Goal: Use online tool/utility: Utilize a website feature to perform a specific function

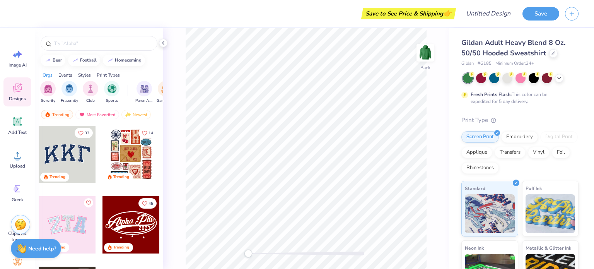
click at [135, 154] on div at bounding box center [130, 154] width 57 height 57
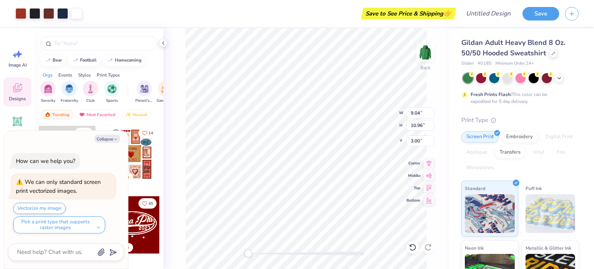
type textarea "x"
type input "4.61"
type input "5.59"
type input "2.09"
click at [108, 137] on button "Collapse" at bounding box center [107, 139] width 26 height 8
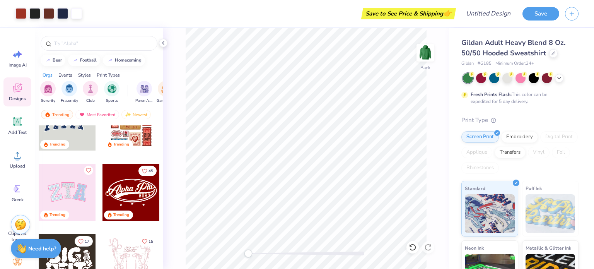
scroll to position [54, 0]
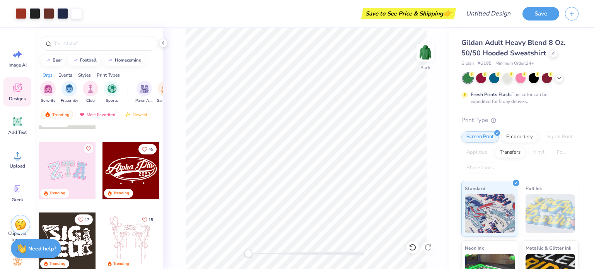
click at [51, 174] on div at bounding box center [67, 170] width 57 height 57
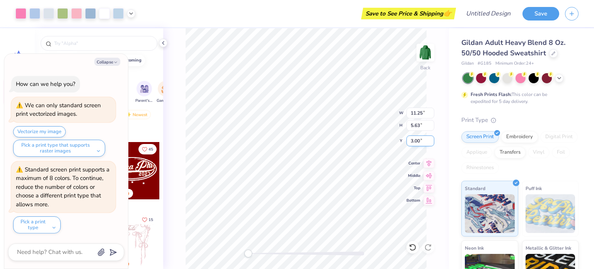
type textarea "x"
type input "4.61"
type input "5.59"
type input "2.00"
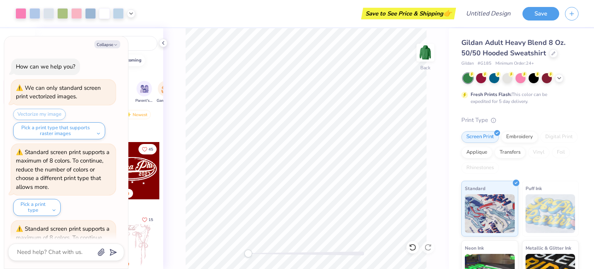
scroll to position [58, 0]
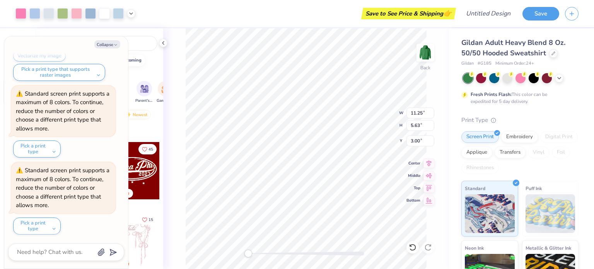
type textarea "x"
type input "6.67"
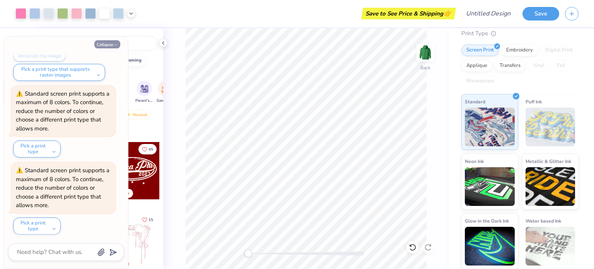
click at [114, 42] on button "Collapse" at bounding box center [107, 44] width 26 height 8
type textarea "x"
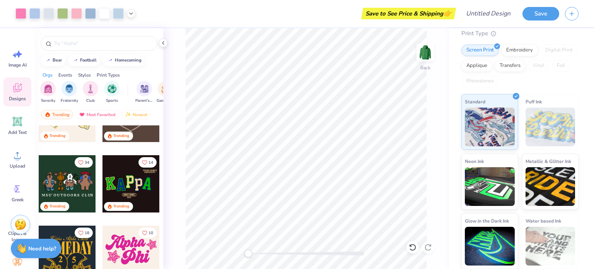
scroll to position [292, 0]
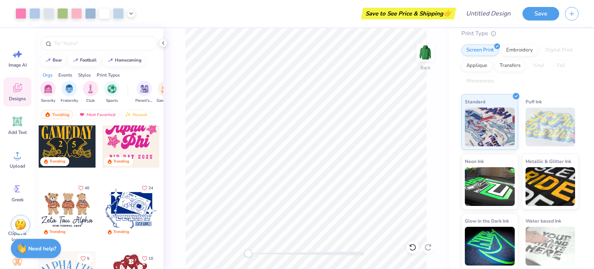
scroll to position [368, 0]
click at [73, 210] on div at bounding box center [67, 208] width 57 height 57
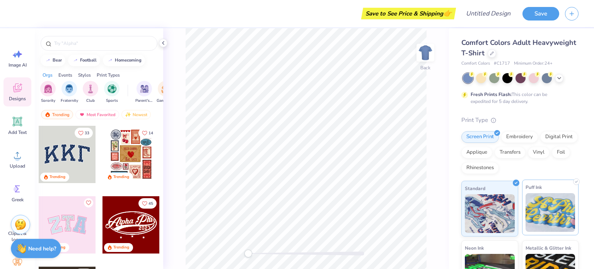
click at [546, 213] on img at bounding box center [551, 212] width 50 height 39
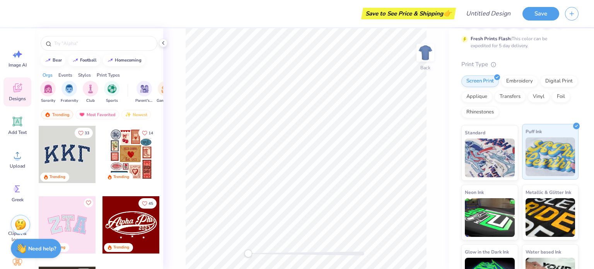
scroll to position [73, 0]
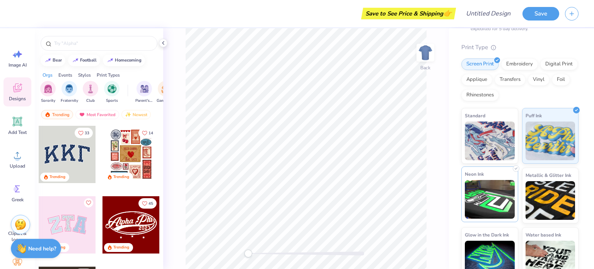
click at [500, 203] on img at bounding box center [490, 199] width 50 height 39
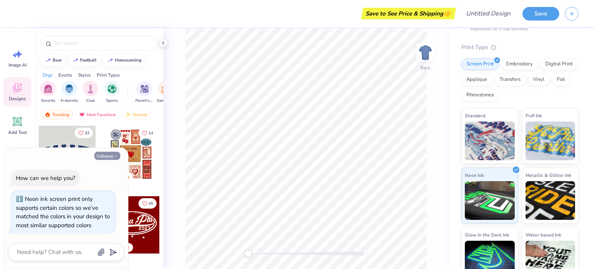
click at [116, 152] on button "Collapse" at bounding box center [107, 156] width 26 height 8
type textarea "x"
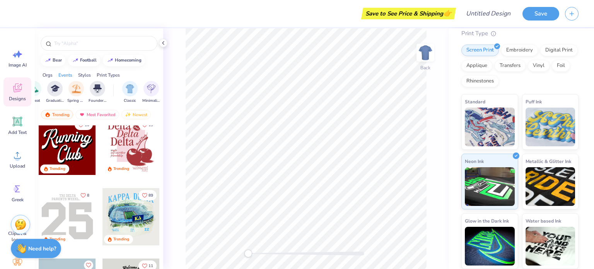
scroll to position [940, 0]
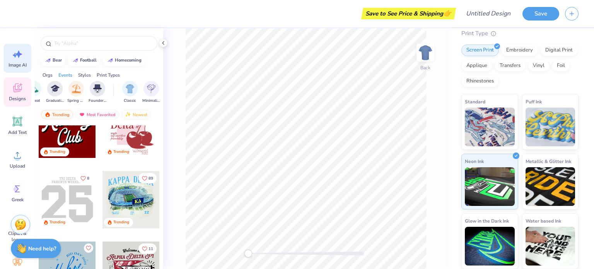
click at [17, 63] on span "Image AI" at bounding box center [18, 65] width 18 height 6
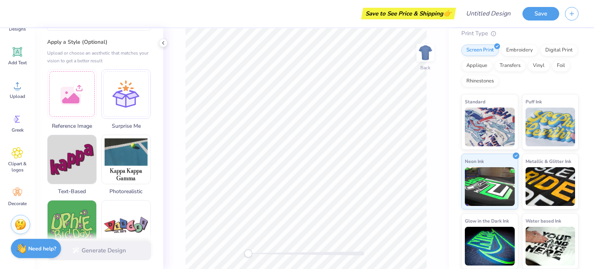
scroll to position [82, 0]
click at [128, 99] on div at bounding box center [126, 93] width 50 height 50
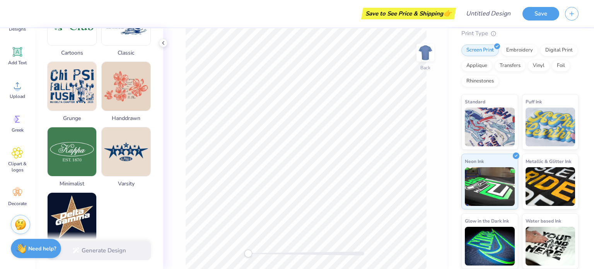
scroll to position [398, 0]
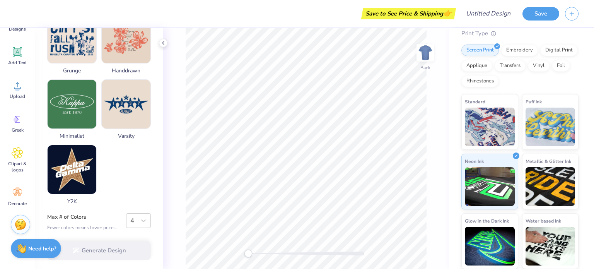
click at [87, 247] on div "Generate Design" at bounding box center [99, 251] width 128 height 38
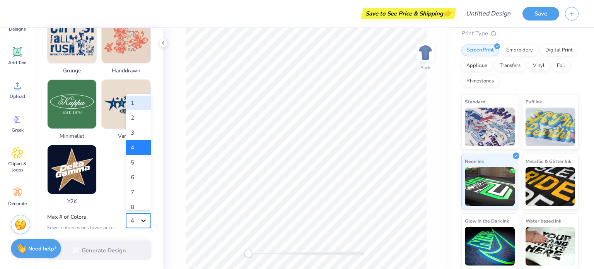
click at [142, 219] on icon at bounding box center [143, 220] width 5 height 3
click at [132, 168] on div "5" at bounding box center [138, 162] width 25 height 15
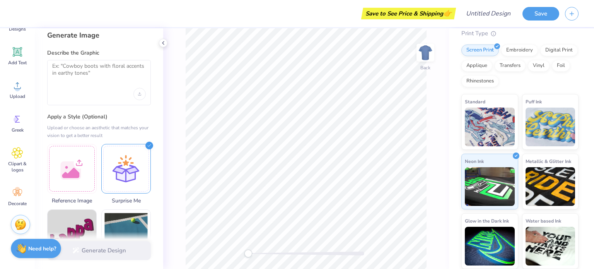
scroll to position [0, 0]
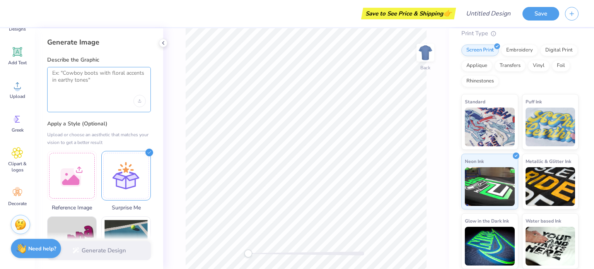
click at [100, 79] on textarea at bounding box center [99, 79] width 94 height 19
type textarea "G"
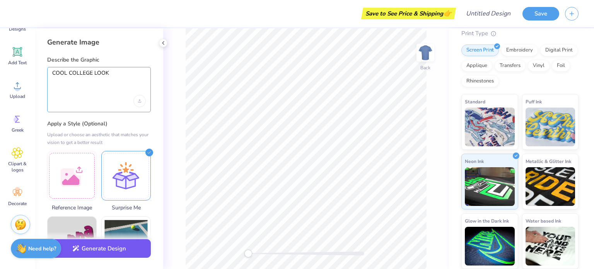
type textarea "COOL COLLEGE LOOK"
click at [84, 251] on button "Generate Design" at bounding box center [99, 248] width 104 height 19
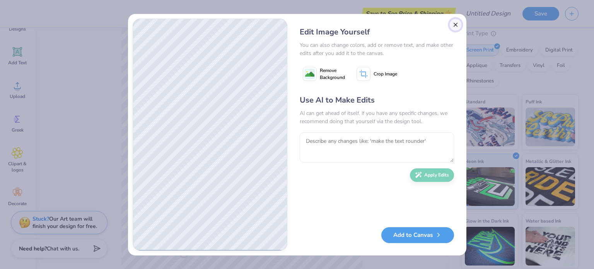
click at [456, 26] on button "Close" at bounding box center [455, 25] width 12 height 12
